Goal: Information Seeking & Learning: Learn about a topic

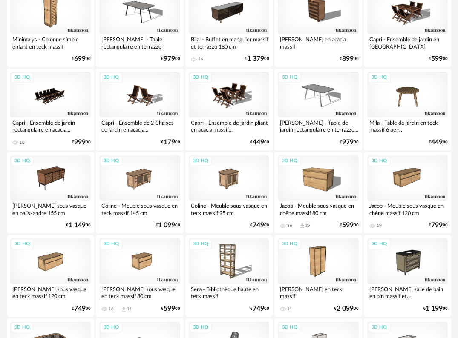
scroll to position [900, 0]
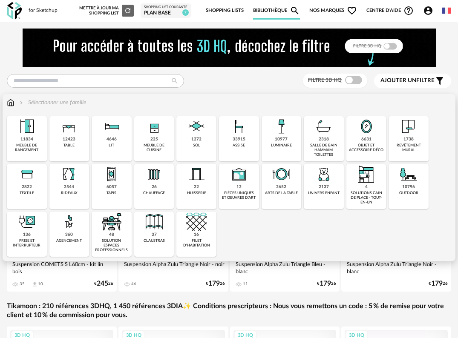
click at [366, 143] on div "objet et accessoire déco" at bounding box center [366, 148] width 35 height 10
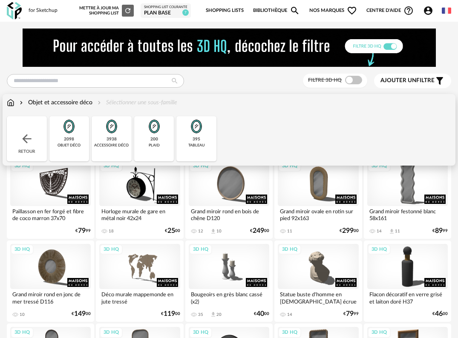
click at [208, 140] on div "395 tableau" at bounding box center [196, 138] width 40 height 45
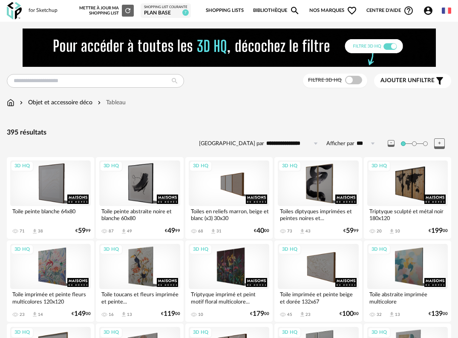
click at [434, 80] on span "Ajouter un filtre" at bounding box center [408, 80] width 54 height 7
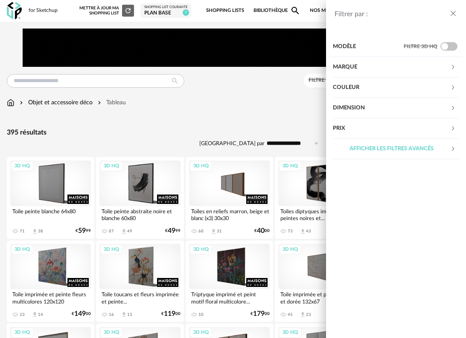
click at [418, 87] on div "Couleur" at bounding box center [391, 88] width 117 height 20
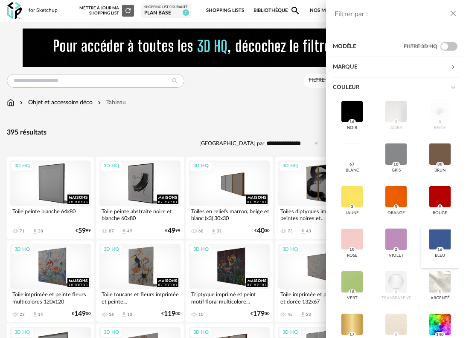
click at [434, 238] on div at bounding box center [439, 239] width 22 height 22
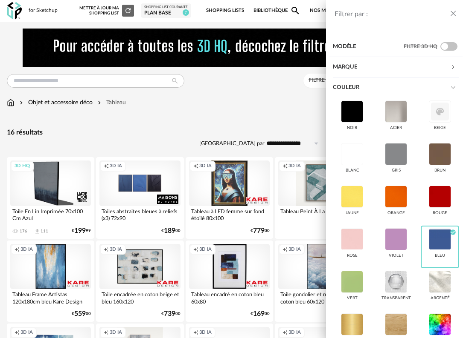
click at [285, 109] on div "Filtrer par : Modèle Filtre 3D HQ Marque &tradition 0 101 Copenhagen 0 366 Conc…" at bounding box center [233, 169] width 466 height 338
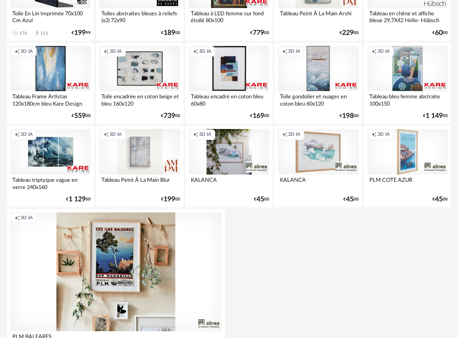
scroll to position [213, 0]
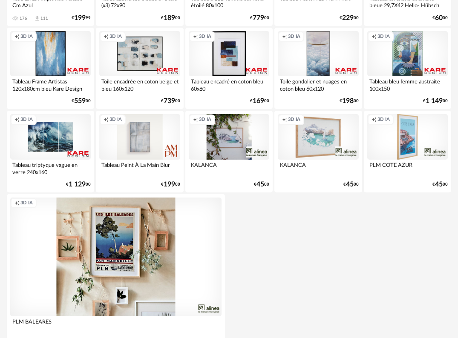
click at [399, 138] on div "Creation icon 3D IA" at bounding box center [407, 137] width 81 height 46
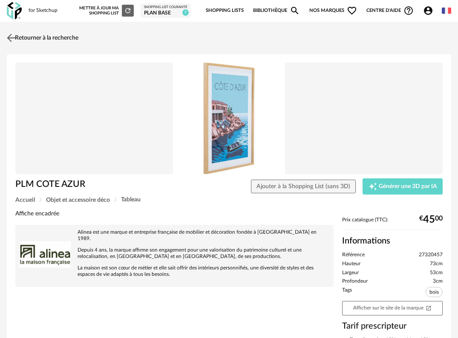
click at [10, 33] on img at bounding box center [11, 38] width 12 height 12
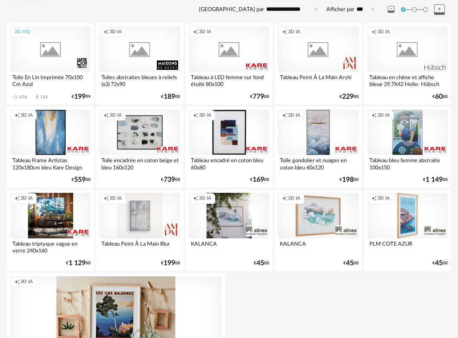
scroll to position [128, 0]
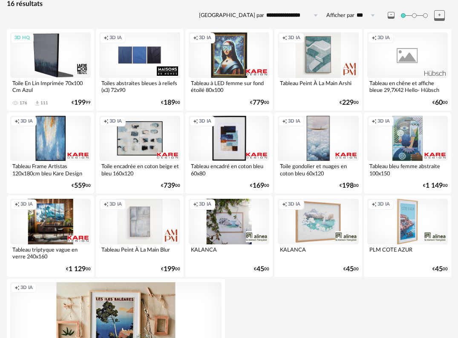
click at [55, 147] on div "Creation icon 3D IA" at bounding box center [50, 139] width 81 height 46
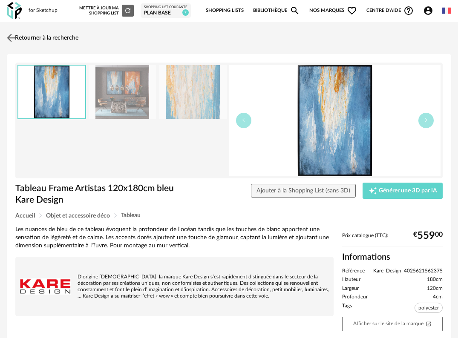
click at [11, 37] on img at bounding box center [11, 38] width 12 height 12
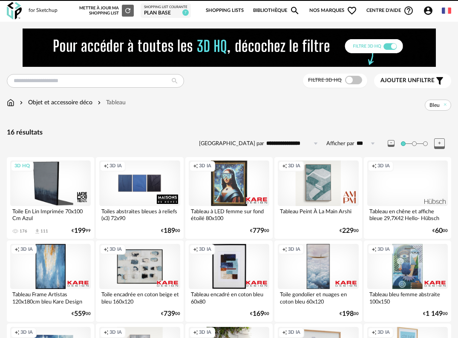
click at [15, 10] on img at bounding box center [14, 10] width 15 height 17
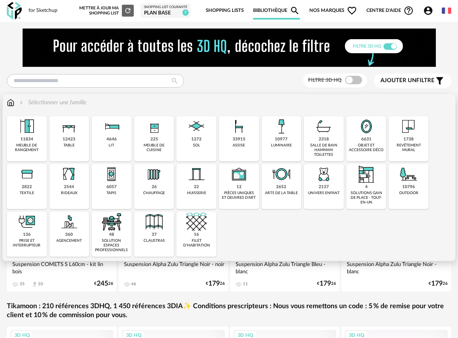
click at [408, 141] on div "1738" at bounding box center [409, 140] width 10 height 6
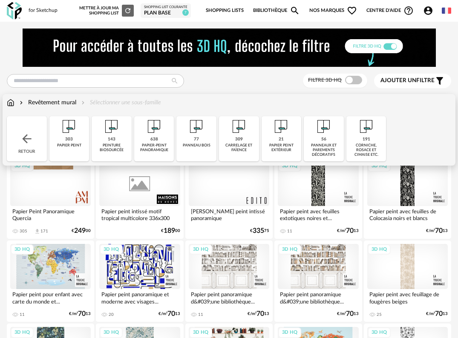
click at [336, 147] on div "panneaux et parements décoratifs" at bounding box center [323, 150] width 35 height 14
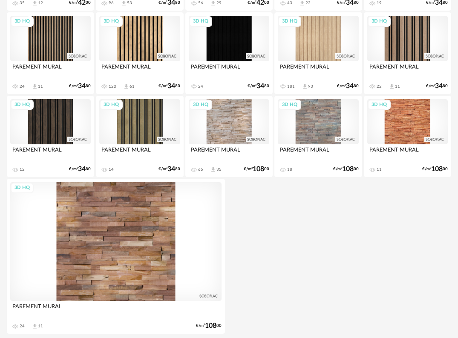
scroll to position [780, 0]
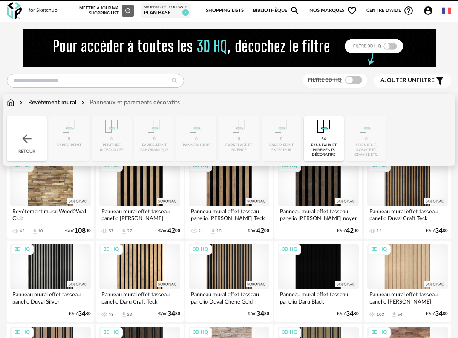
click at [10, 104] on img at bounding box center [11, 102] width 8 height 9
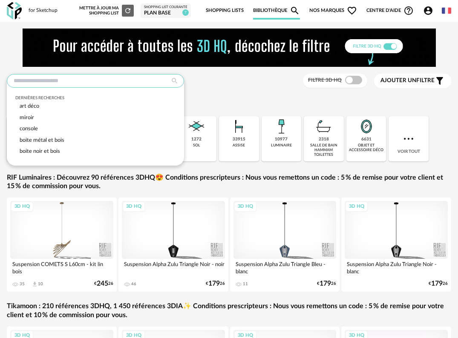
click at [65, 78] on input "text" at bounding box center [95, 81] width 177 height 14
click at [225, 87] on div "Dernières recherches art déco miroir console boite métal et bois boite noir et …" at bounding box center [229, 81] width 445 height 14
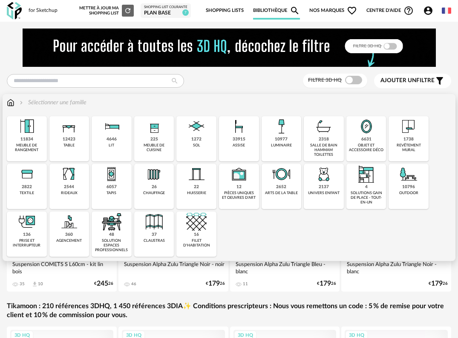
click at [37, 142] on div "11834 meuble de rangement" at bounding box center [27, 138] width 40 height 45
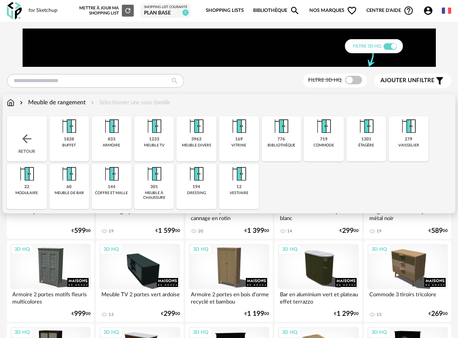
click at [358, 142] on div "1301 étagère" at bounding box center [367, 138] width 40 height 45
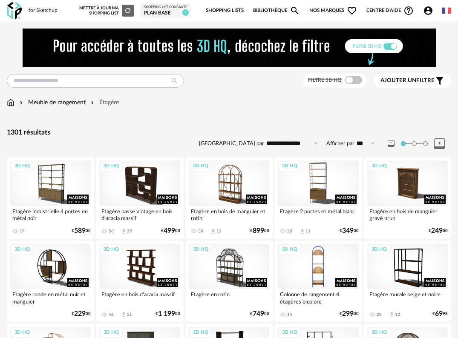
click at [327, 266] on div "3D HQ" at bounding box center [318, 267] width 81 height 46
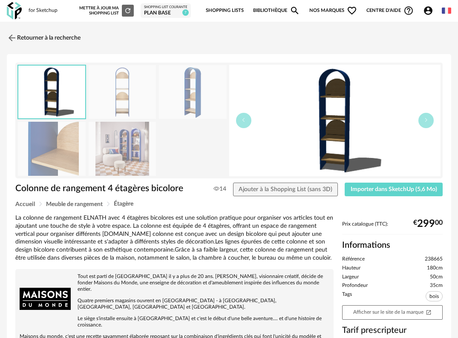
click at [194, 93] on img at bounding box center [193, 92] width 68 height 54
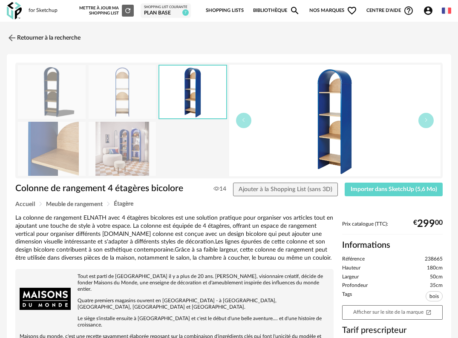
click at [139, 156] on img at bounding box center [123, 149] width 68 height 54
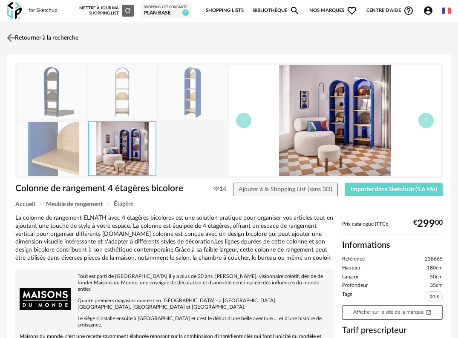
click at [10, 36] on img at bounding box center [11, 38] width 12 height 12
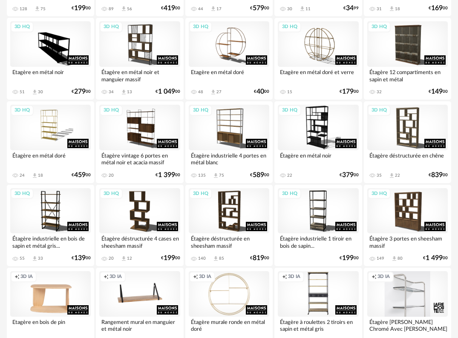
scroll to position [639, 0]
